Goal: Task Accomplishment & Management: Manage account settings

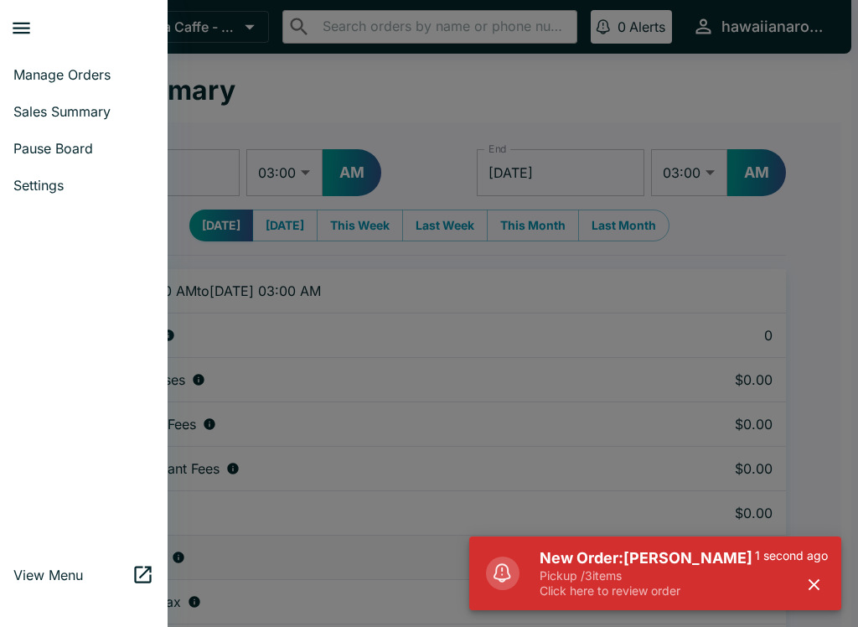
select select "03:00"
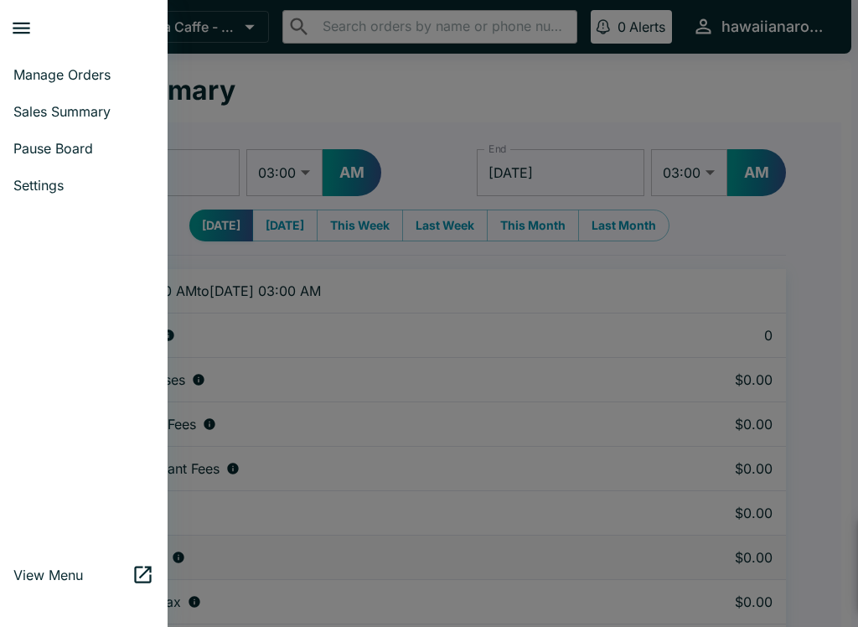
click at [114, 76] on span "Manage Orders" at bounding box center [83, 74] width 141 height 17
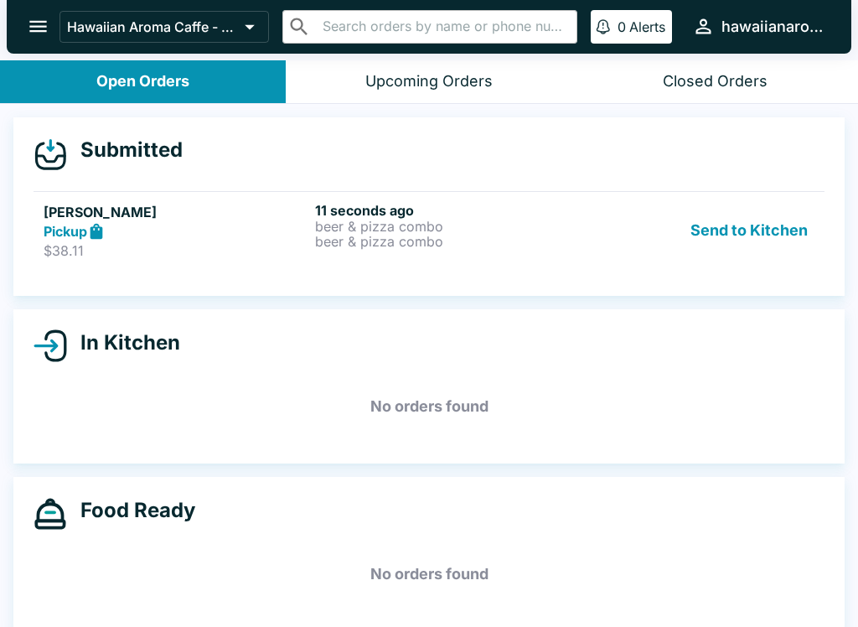
click at [440, 195] on link "[PERSON_NAME] Pickup $38.11 11 seconds ago beer & pizza combo beer & pizza comb…" at bounding box center [429, 230] width 791 height 79
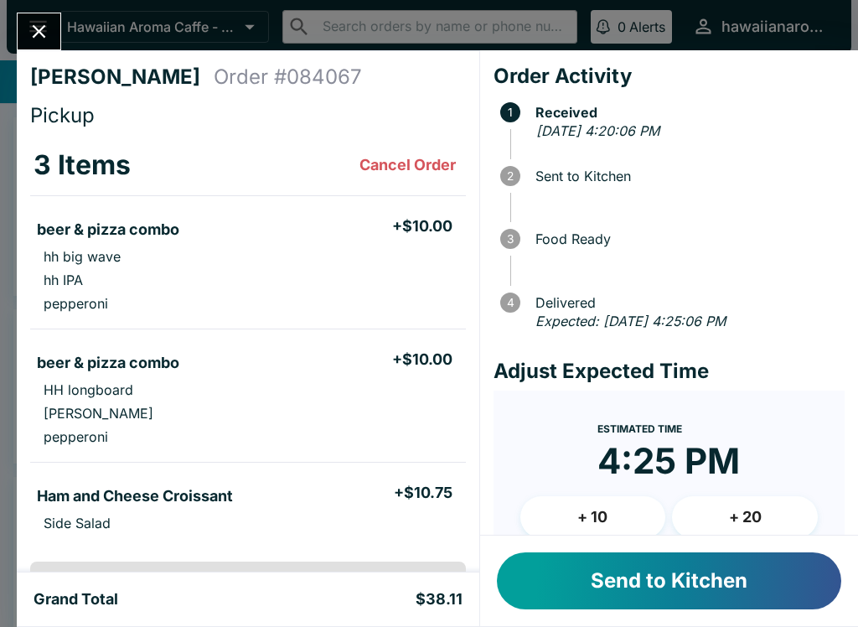
click at [726, 228] on span "3 Food Ready" at bounding box center [672, 239] width 344 height 34
click at [531, 532] on button "+ 10" at bounding box center [593, 517] width 146 height 42
click at [620, 608] on button "Send to Kitchen" at bounding box center [669, 580] width 344 height 57
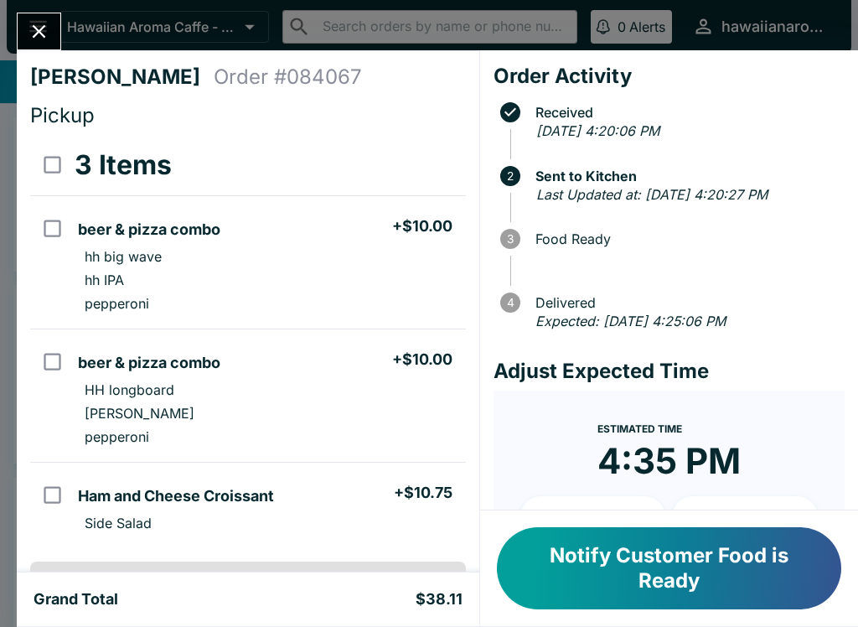
click at [642, 602] on button "Notify Customer Food is Ready" at bounding box center [669, 568] width 344 height 82
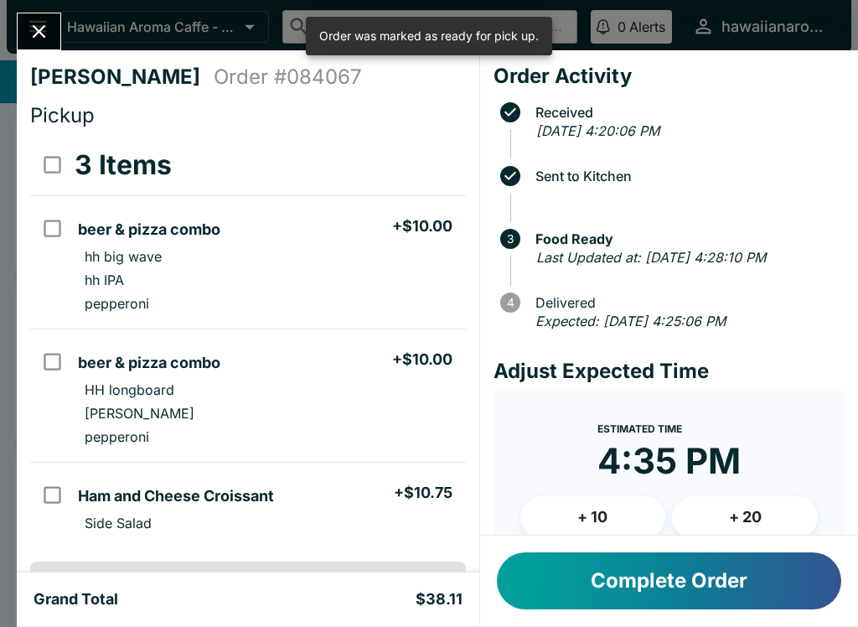
click at [50, 17] on button "Close" at bounding box center [39, 31] width 43 height 36
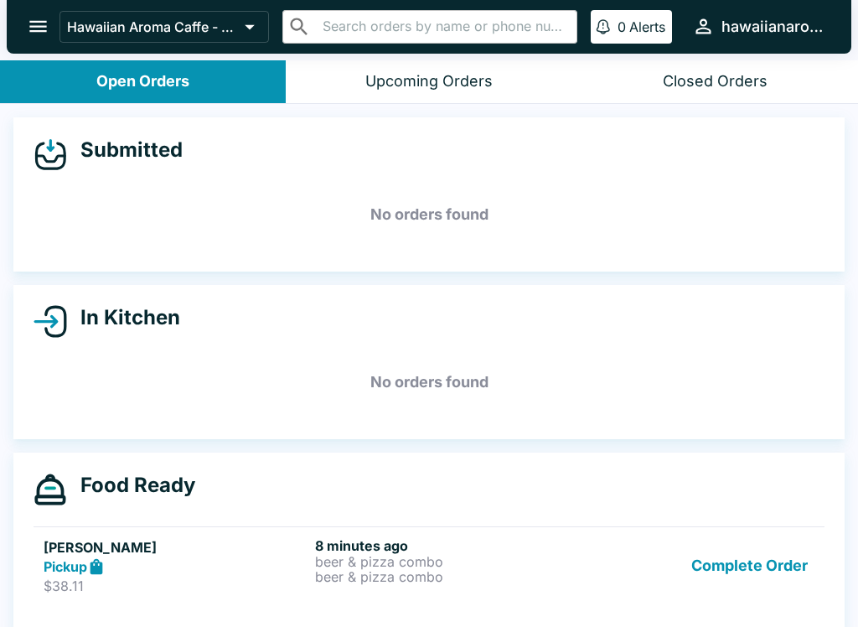
click at [117, 538] on h5 "[PERSON_NAME]" at bounding box center [176, 547] width 265 height 20
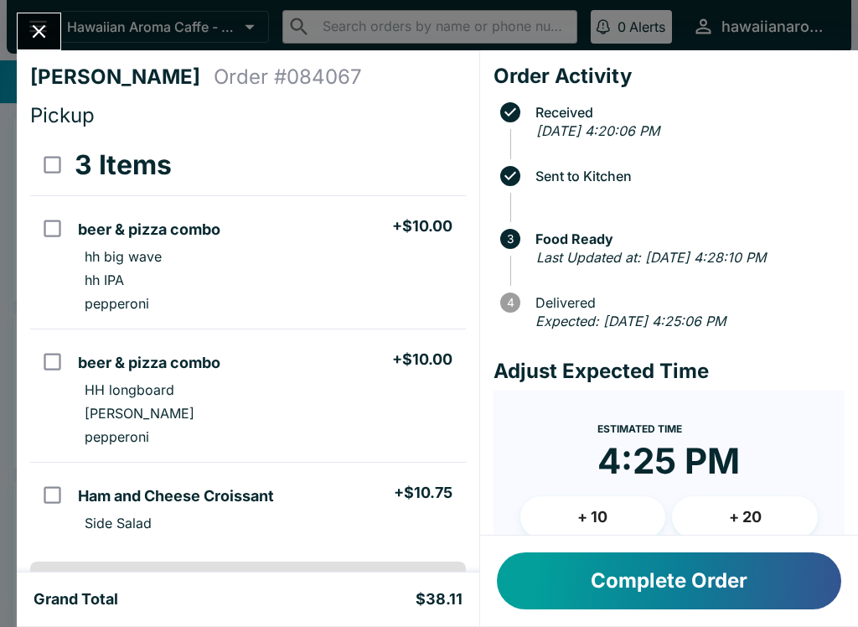
click at [622, 594] on button "Complete Order" at bounding box center [669, 580] width 344 height 57
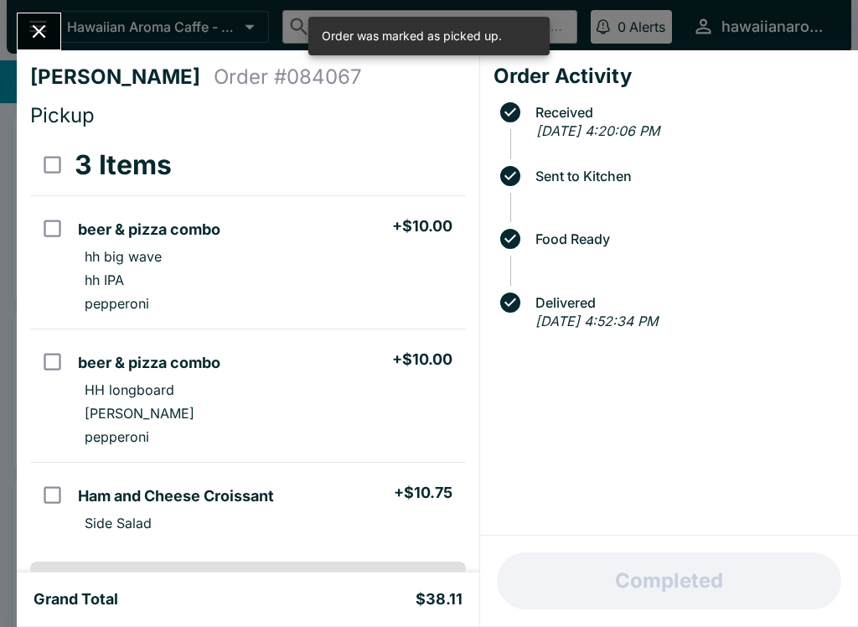
click at [57, 39] on button "Close" at bounding box center [39, 31] width 43 height 36
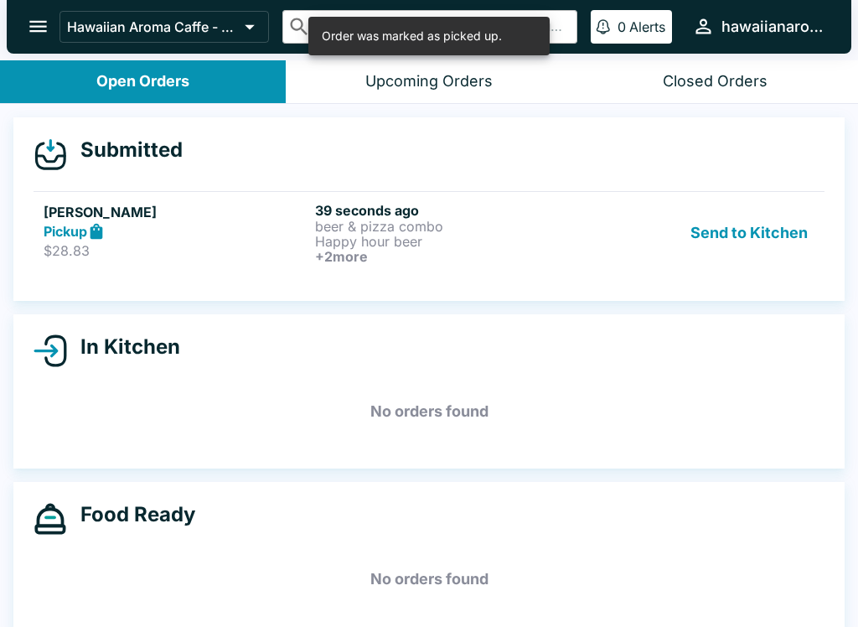
click at [508, 228] on p "beer & pizza combo" at bounding box center [447, 226] width 265 height 15
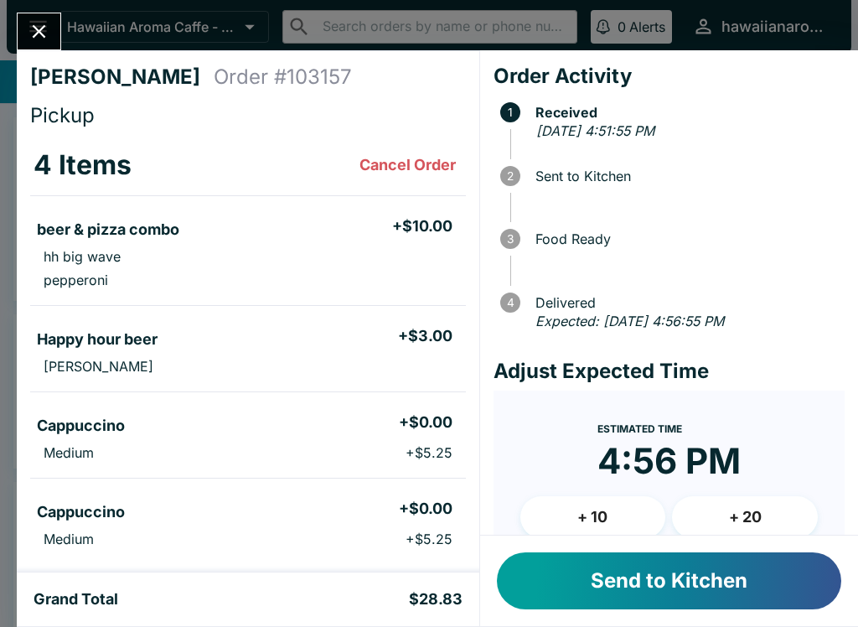
click at [588, 591] on button "Send to Kitchen" at bounding box center [669, 580] width 344 height 57
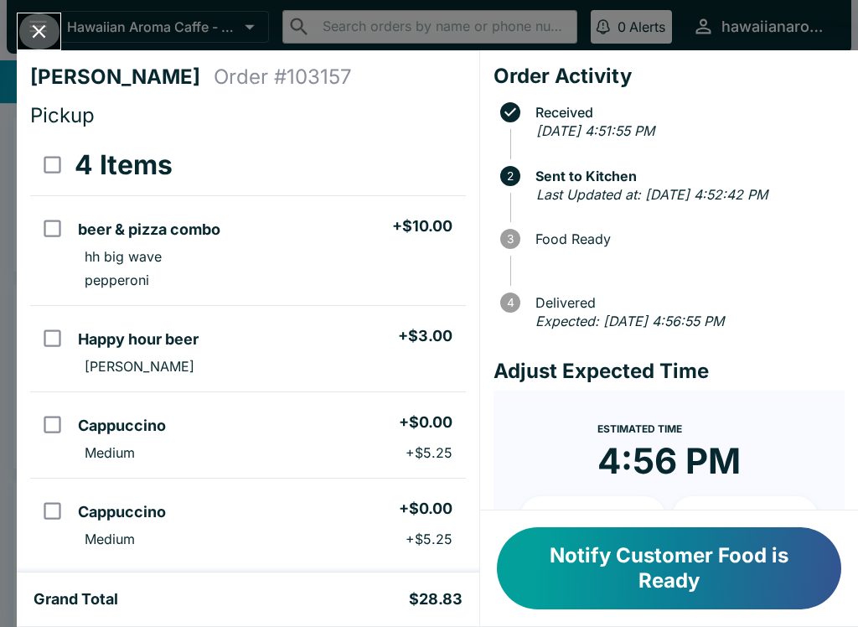
click at [26, 33] on button "Close" at bounding box center [39, 31] width 43 height 36
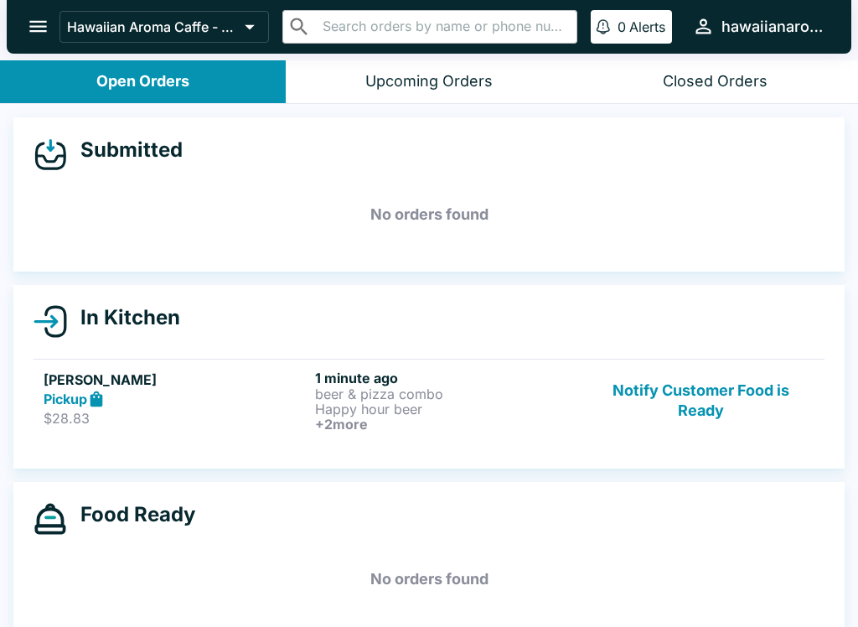
click at [419, 405] on p "Happy hour beer" at bounding box center [447, 408] width 265 height 15
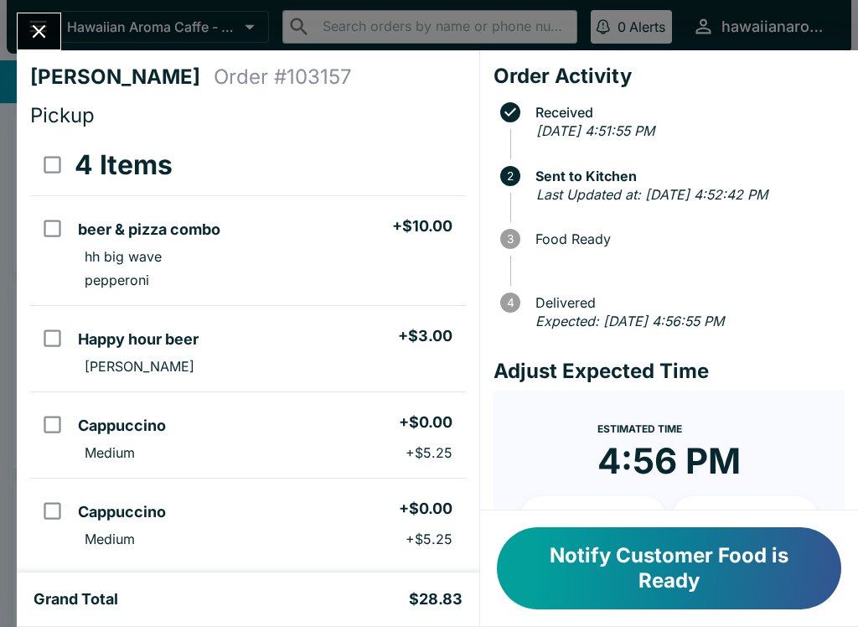
scroll to position [67, 0]
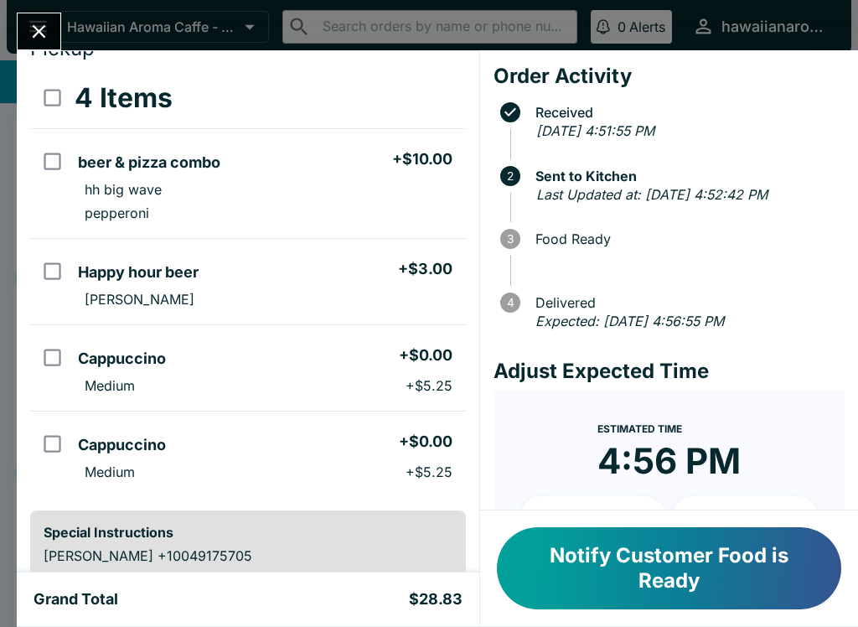
click at [730, 561] on button "Notify Customer Food is Ready" at bounding box center [669, 568] width 344 height 82
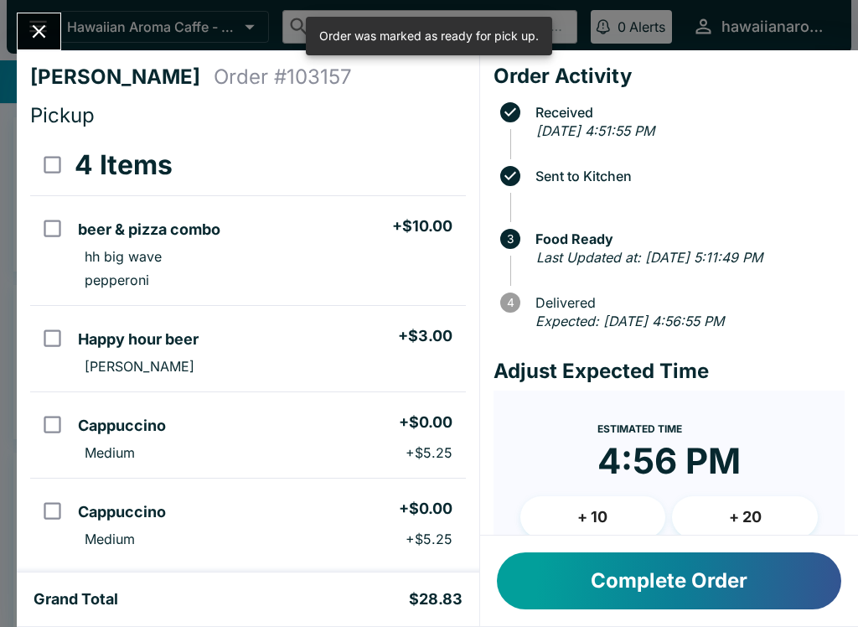
scroll to position [0, 0]
